Goal: Information Seeking & Learning: Learn about a topic

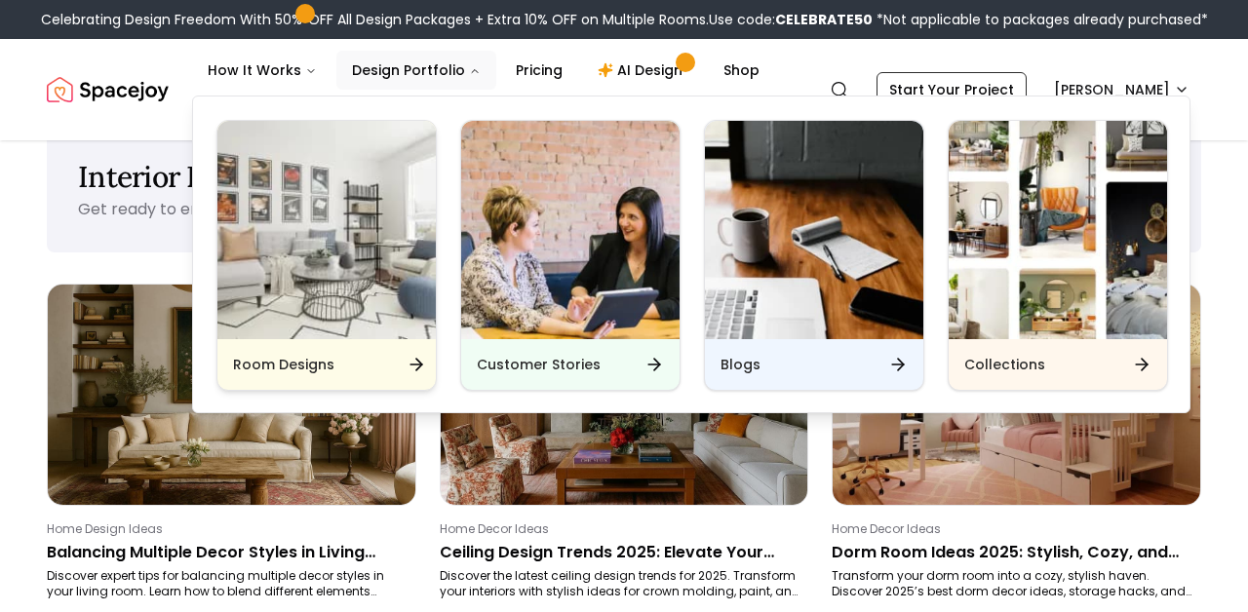
click at [392, 351] on div "Room Designs" at bounding box center [326, 364] width 218 height 51
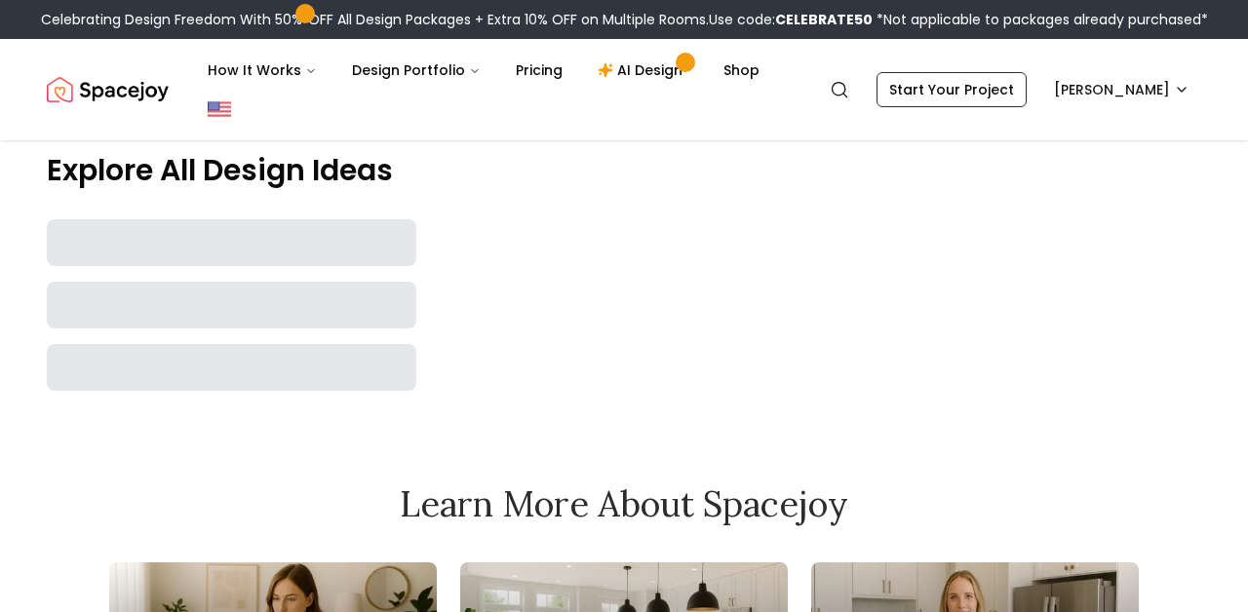
scroll to position [656, 0]
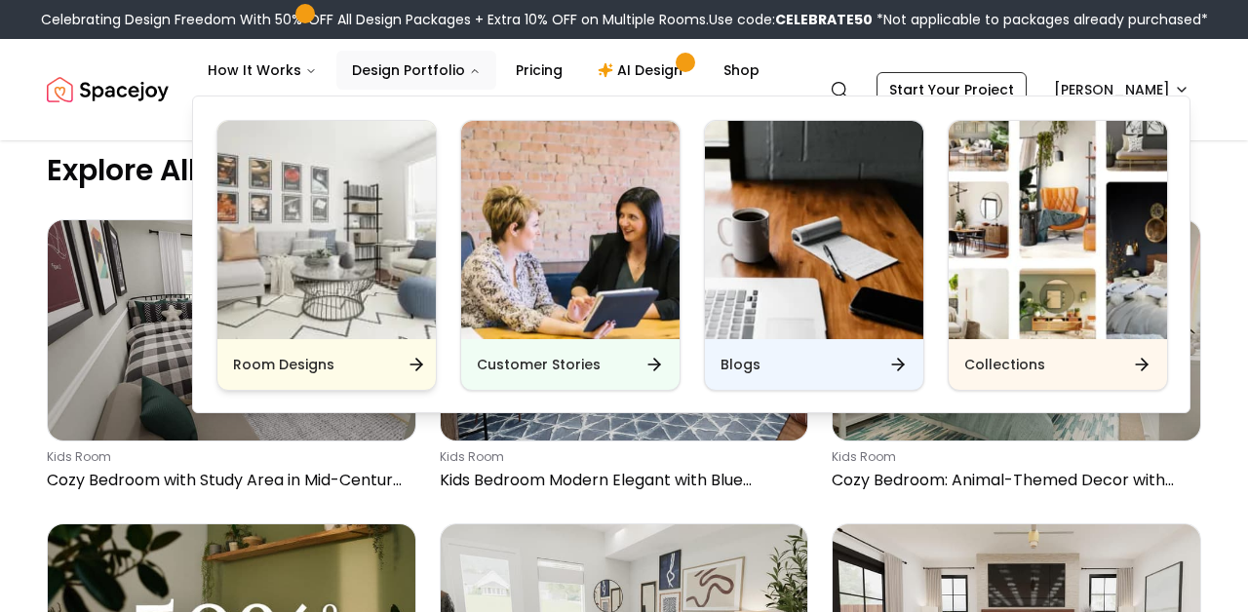
click at [432, 382] on div "Room Designs" at bounding box center [326, 364] width 218 height 51
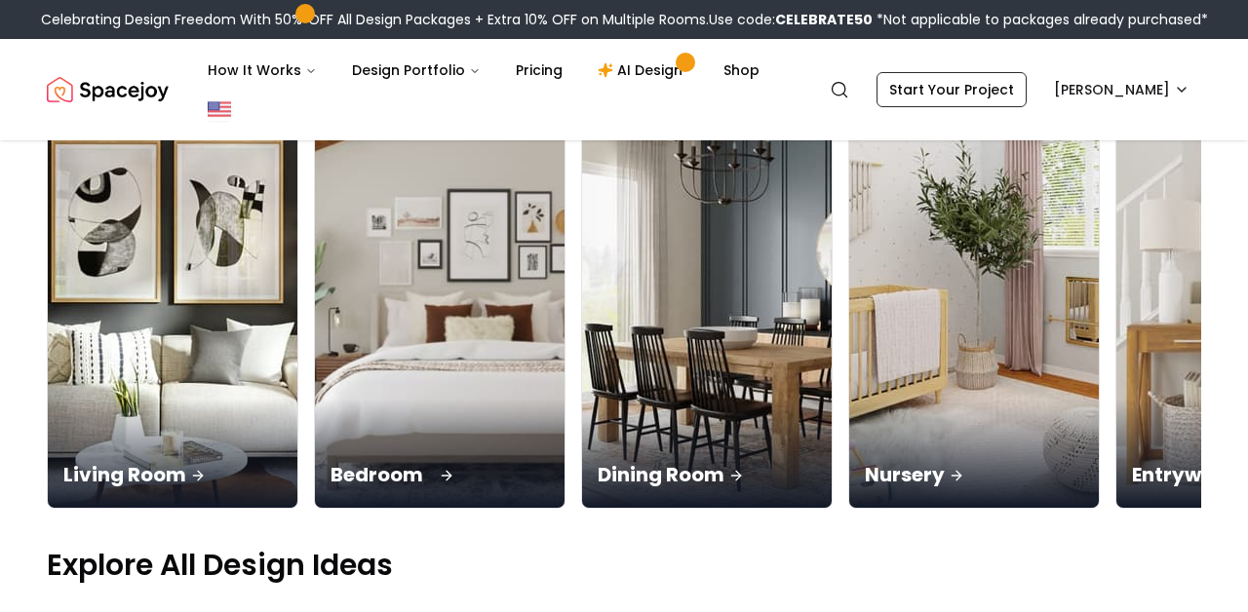
scroll to position [262, 0]
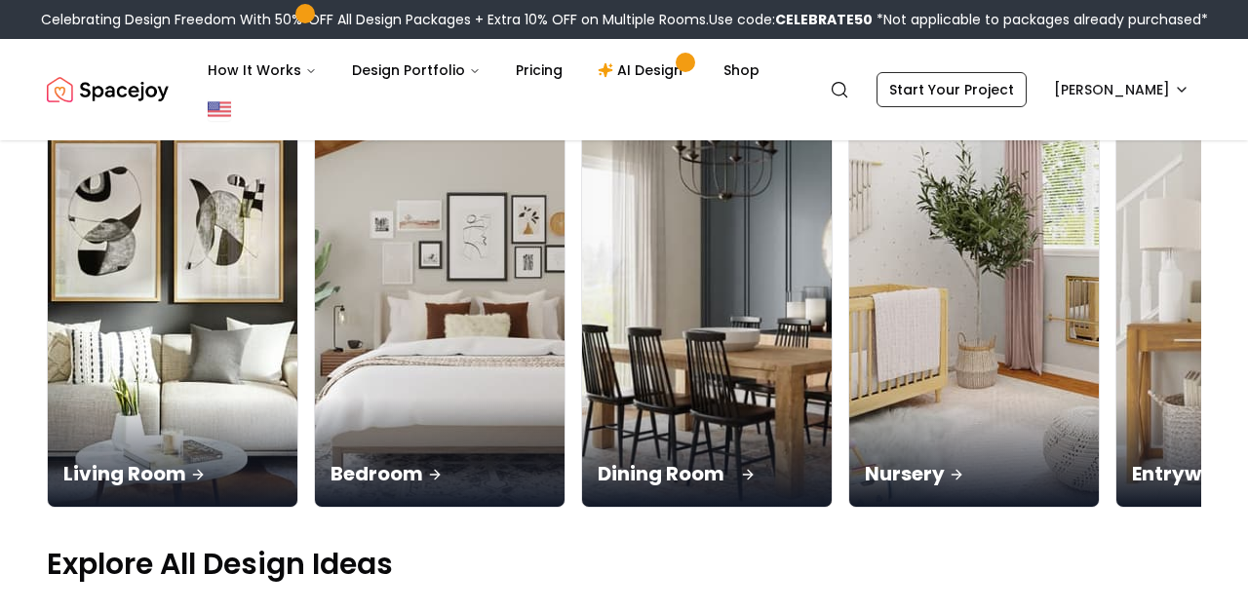
click at [642, 463] on p "Dining Room" at bounding box center [706, 473] width 218 height 27
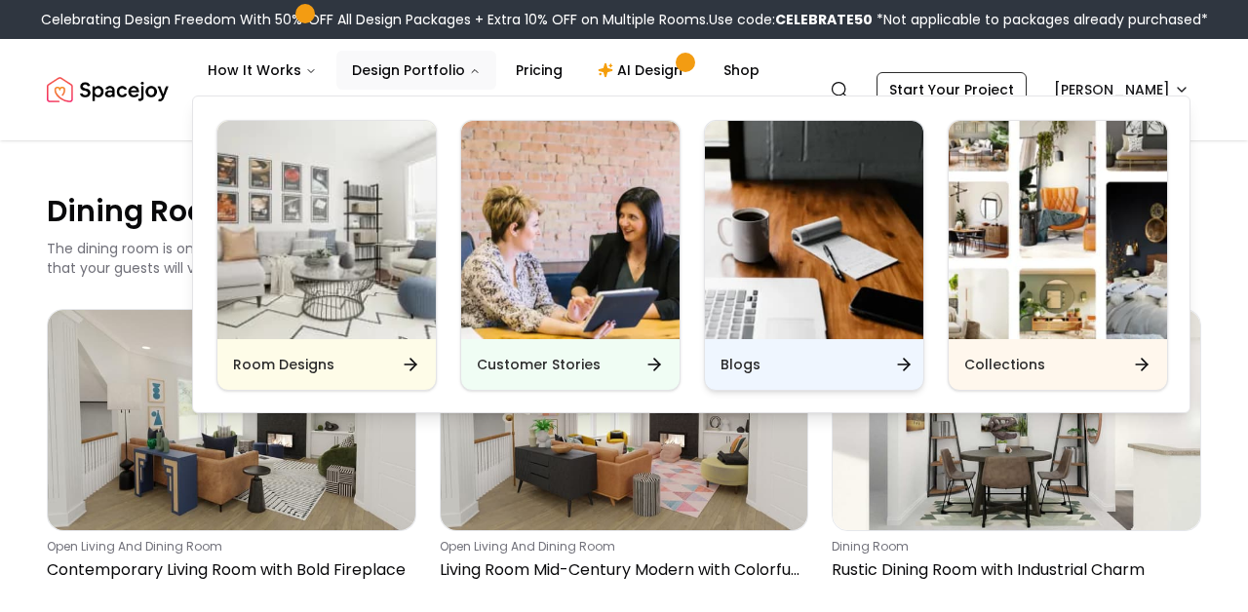
click at [731, 361] on h6 "Blogs" at bounding box center [740, 364] width 40 height 19
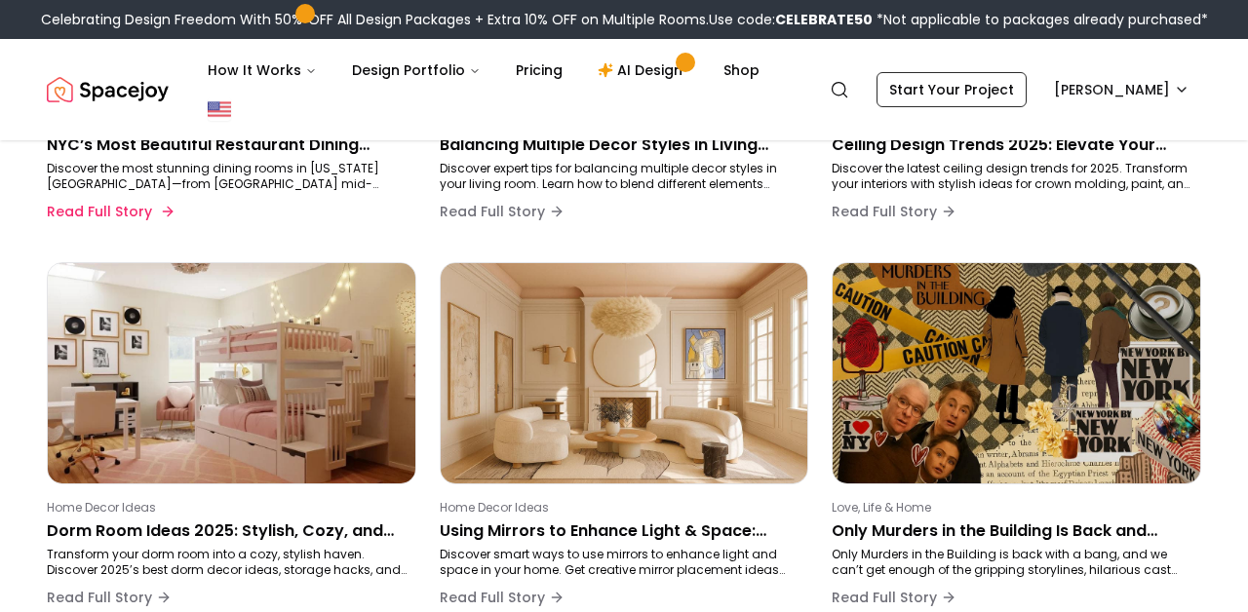
scroll to position [453, 0]
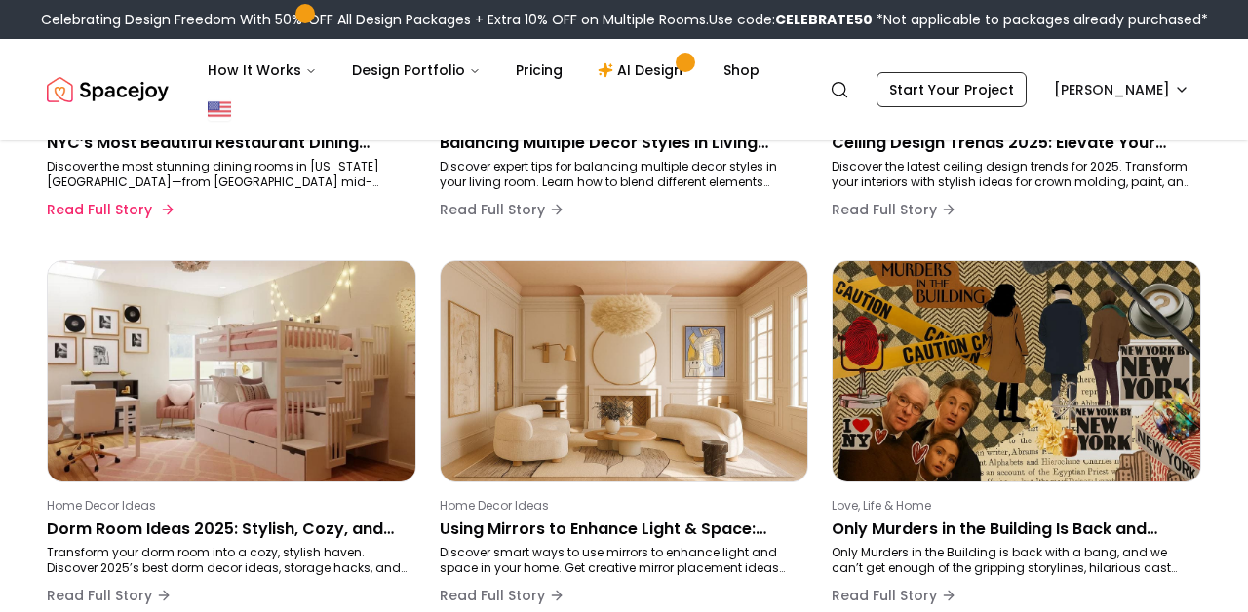
click at [283, 179] on p "Discover the most stunning dining rooms in [US_STATE][GEOGRAPHIC_DATA]—from [GE…" at bounding box center [228, 174] width 362 height 31
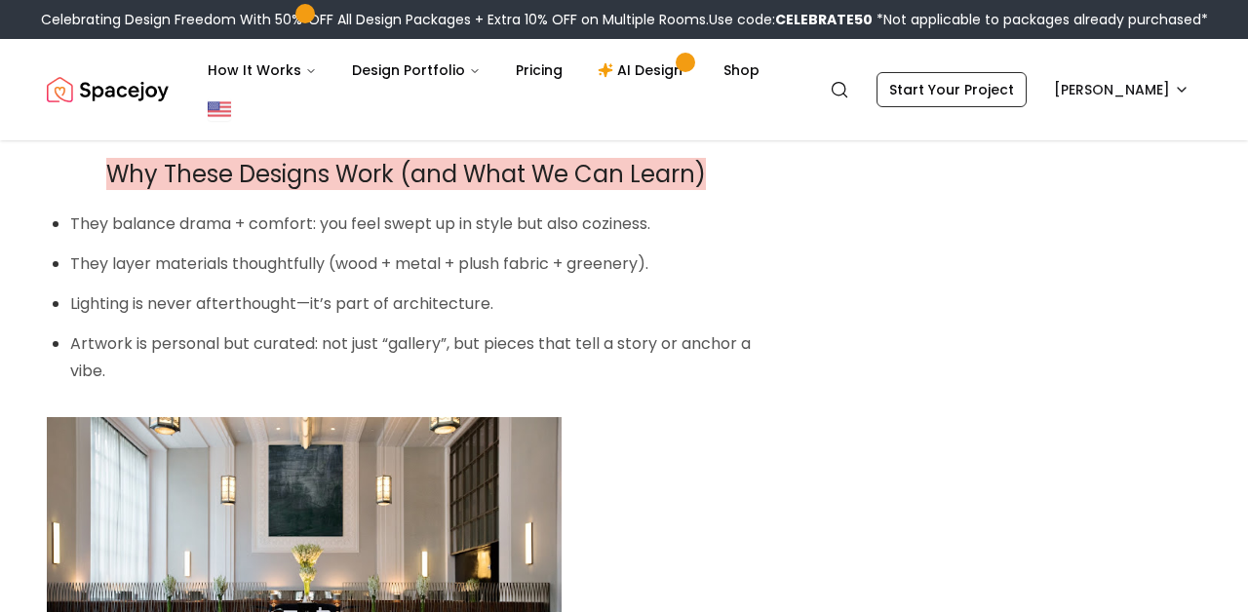
scroll to position [4341, 0]
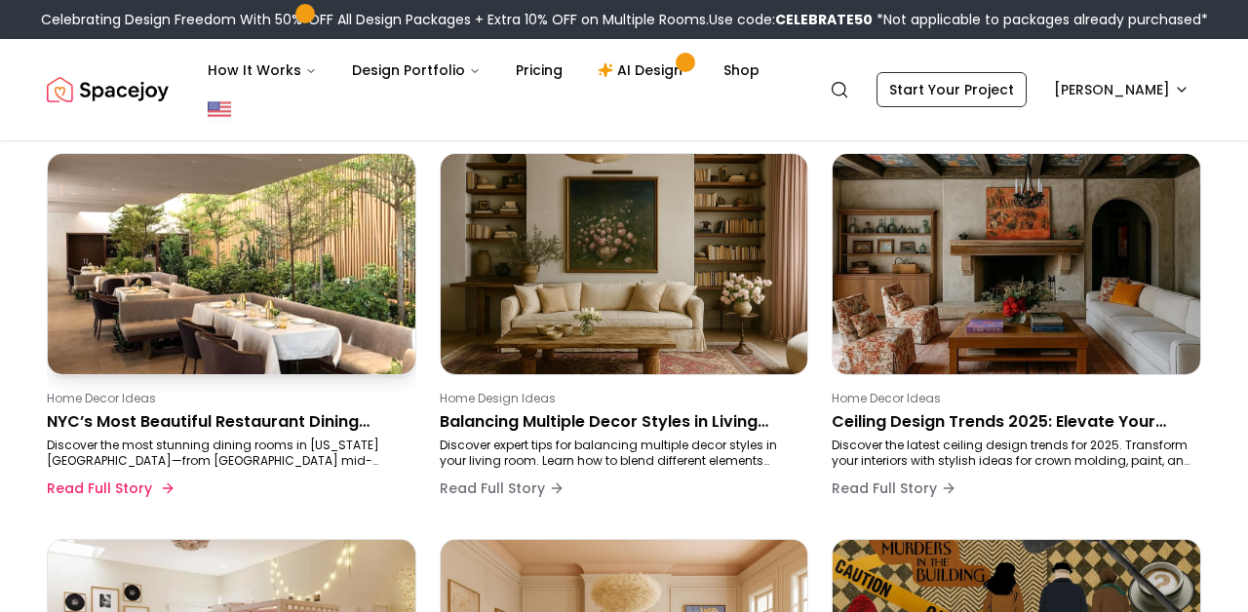
click at [325, 410] on p "NYC’s Most Beautiful Restaurant Dining Rooms (and How to Steal the Look)" at bounding box center [228, 421] width 362 height 23
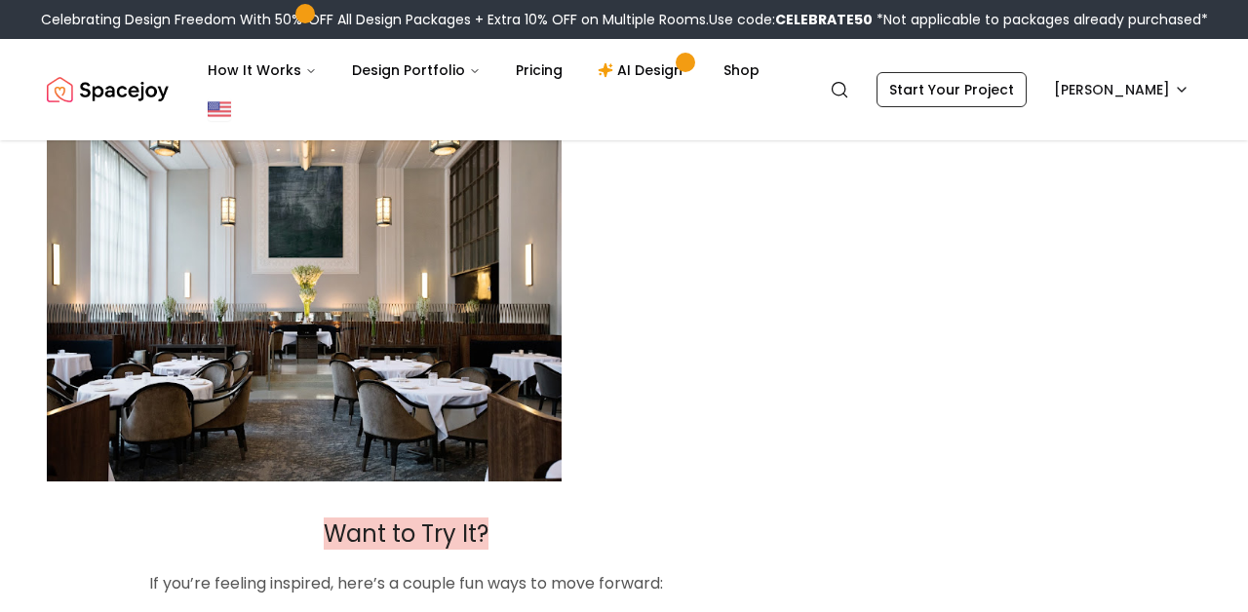
scroll to position [4938, 0]
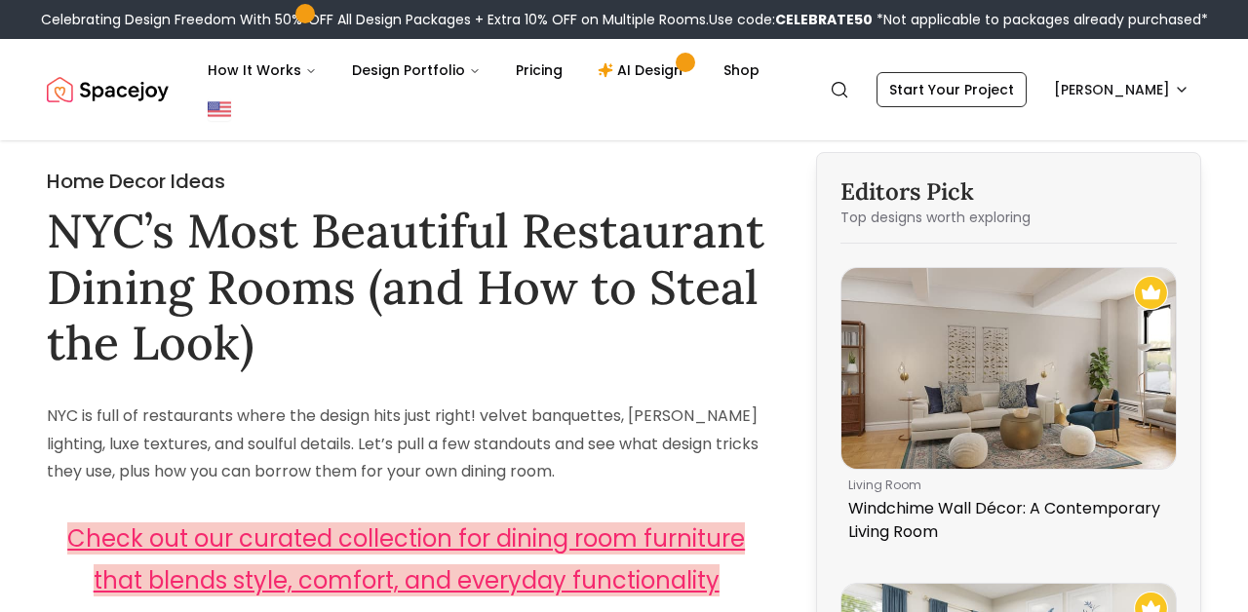
scroll to position [453, 0]
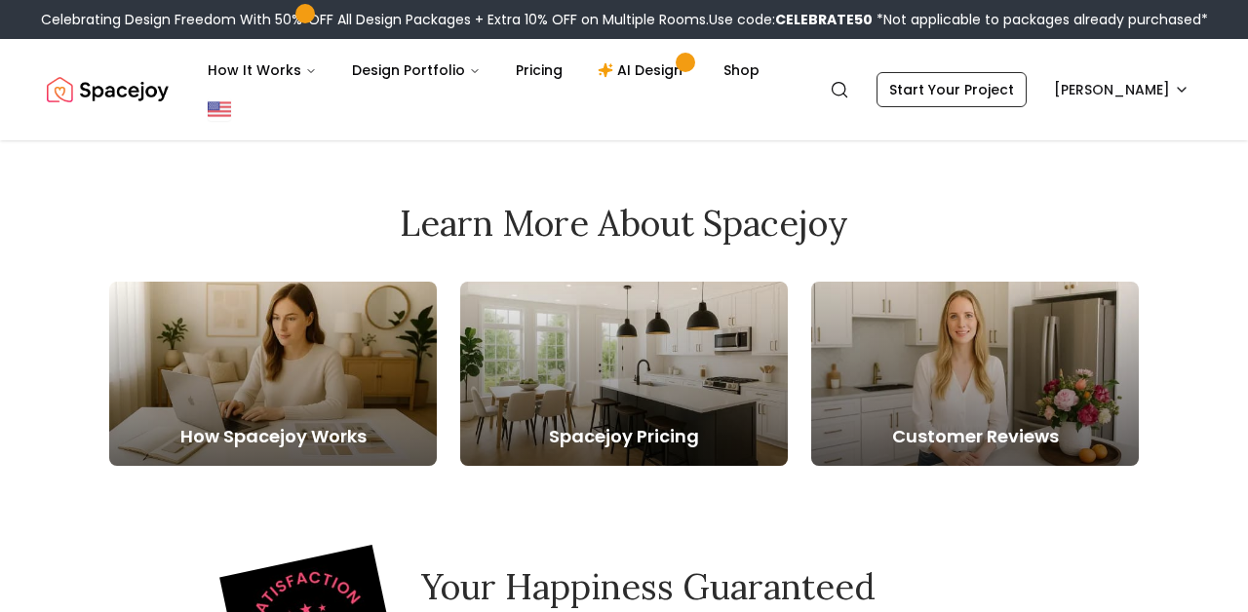
scroll to position [1862, 0]
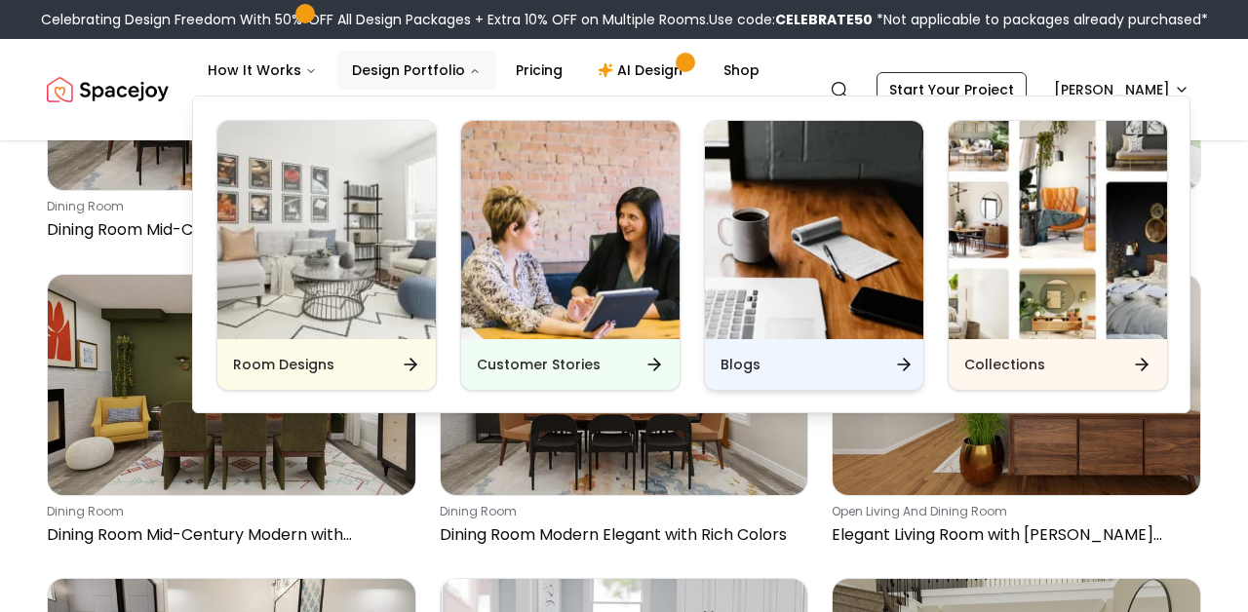
click at [750, 362] on h6 "Blogs" at bounding box center [740, 364] width 40 height 19
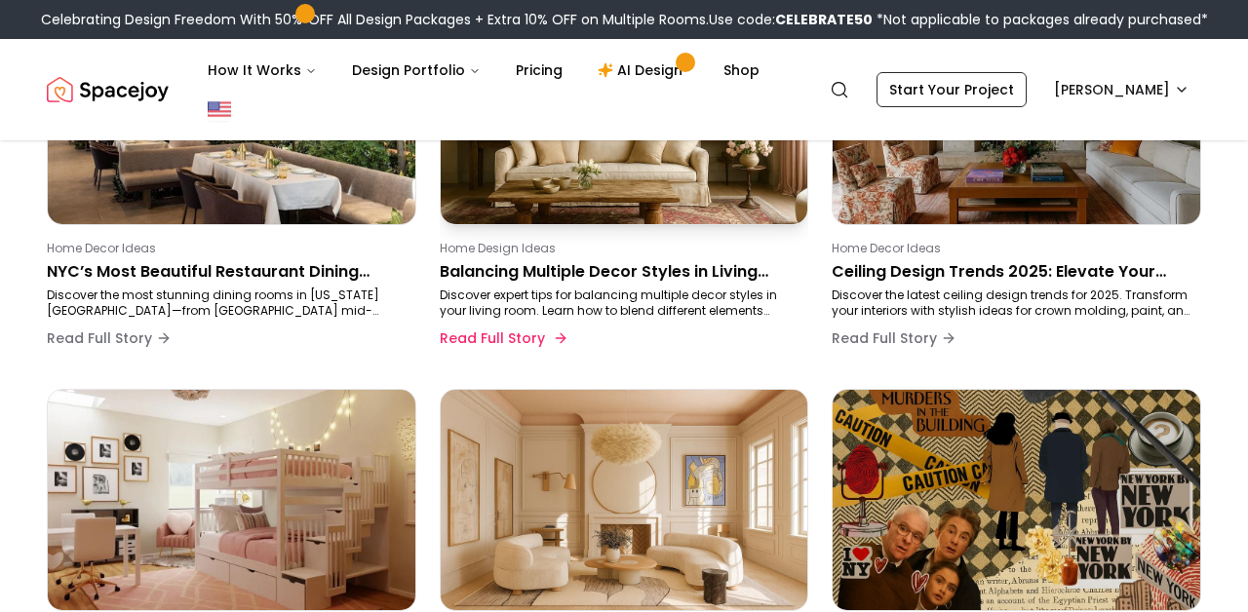
scroll to position [323, 0]
